Goal: Check status: Check status

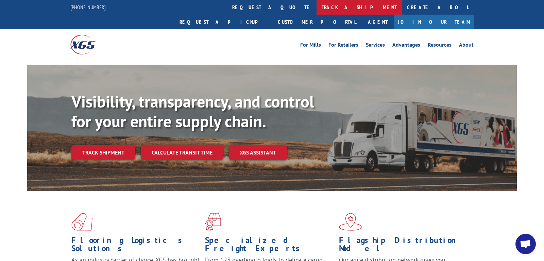
click at [317, 10] on link "track a shipment" at bounding box center [359, 7] width 85 height 15
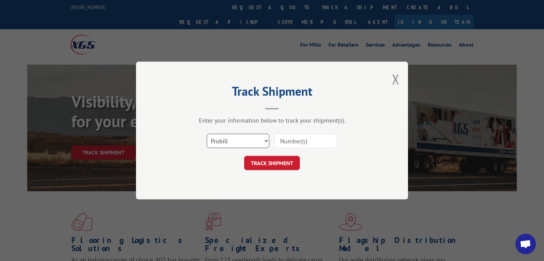
click at [237, 136] on select "Select category... Probill BOL PO" at bounding box center [238, 141] width 63 height 14
select select "bol"
click at [207, 134] on select "Select category... Probill BOL PO" at bounding box center [238, 141] width 63 height 14
click at [302, 145] on input at bounding box center [306, 141] width 63 height 14
paste input "HHH0061152581"
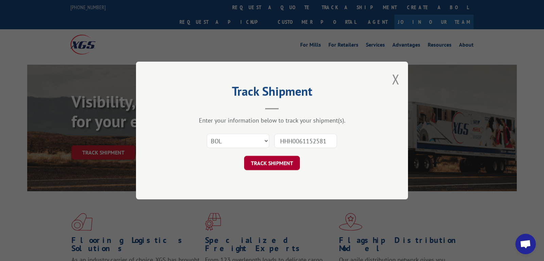
type input "HHH0061152581"
click at [271, 165] on button "TRACK SHIPMENT" at bounding box center [272, 163] width 56 height 14
